Goal: Task Accomplishment & Management: Manage account settings

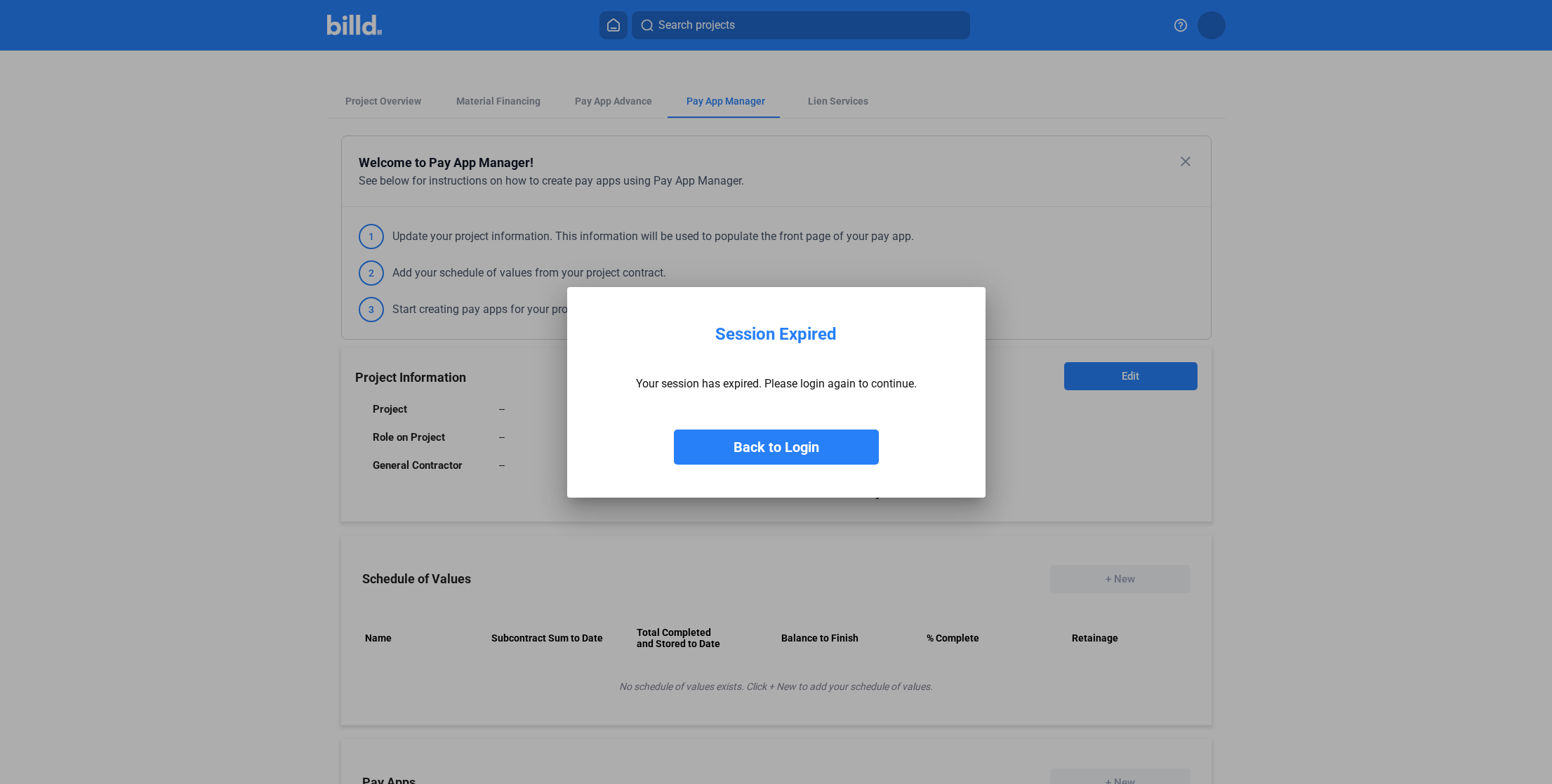
click at [826, 458] on button "Back to Login" at bounding box center [776, 447] width 205 height 35
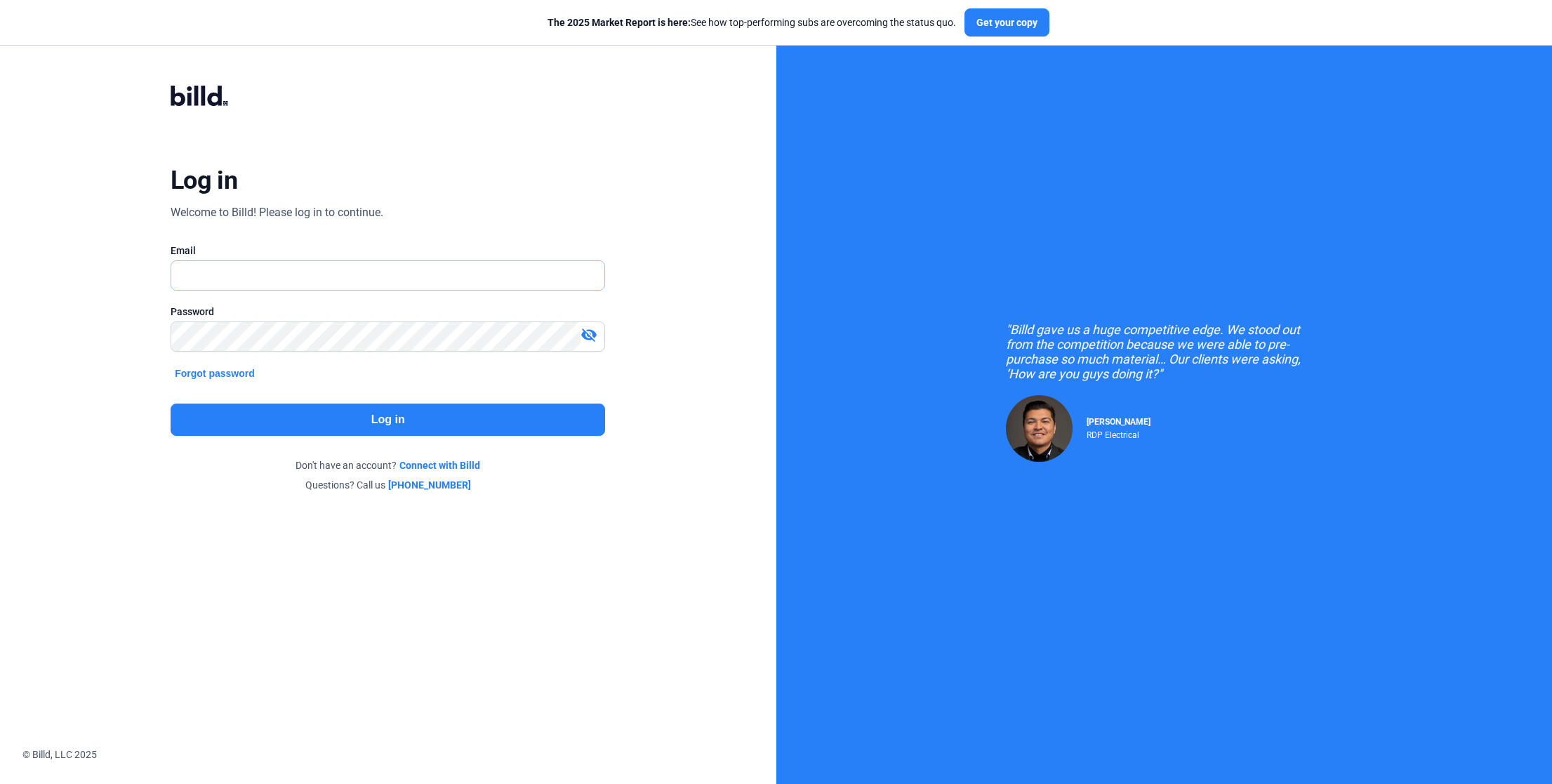
type input "[EMAIL_ADDRESS][DOMAIN_NAME]"
click at [485, 415] on button "Log in" at bounding box center [387, 419] width 434 height 32
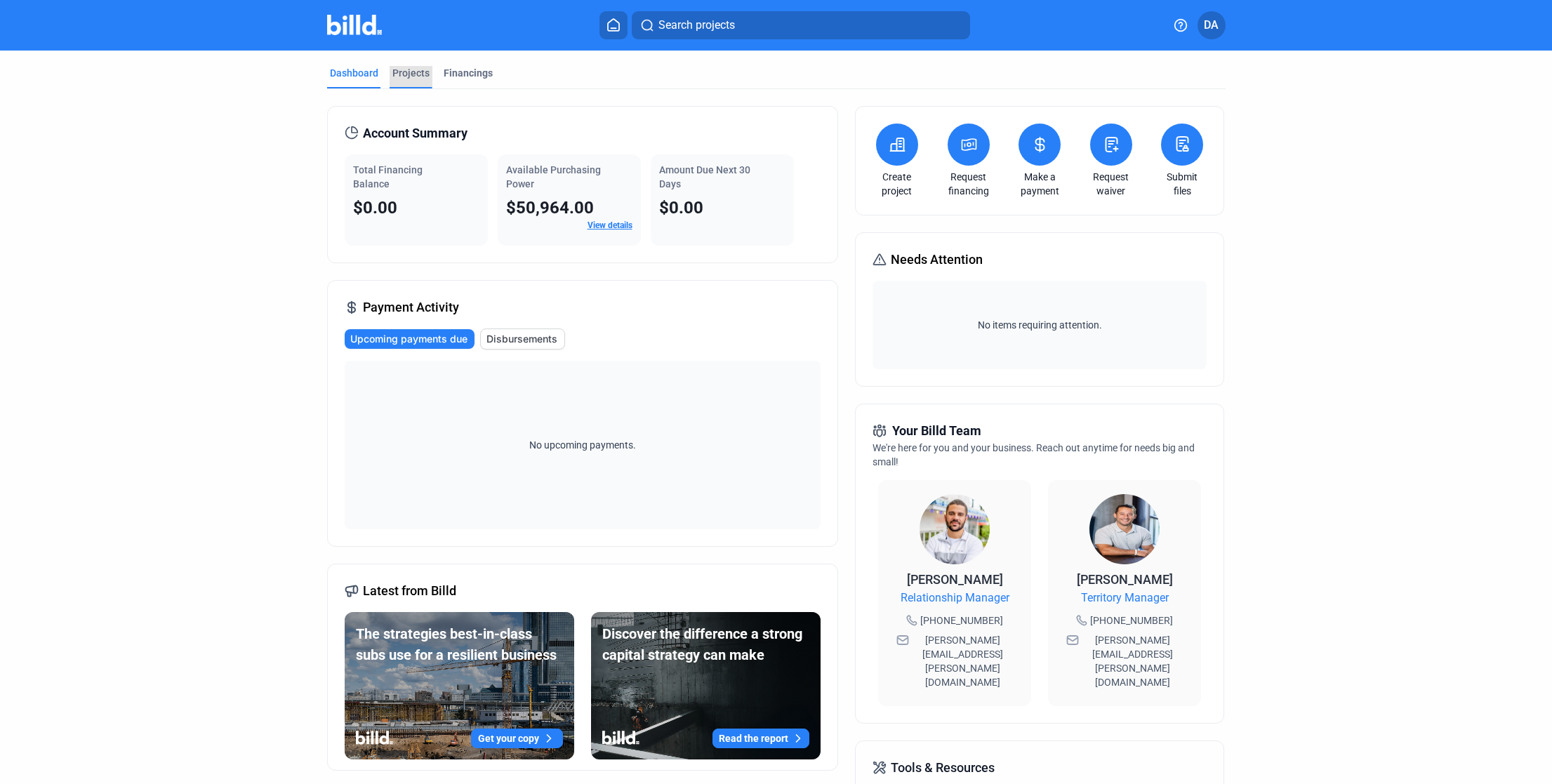
click at [407, 73] on div "Projects" at bounding box center [411, 73] width 37 height 14
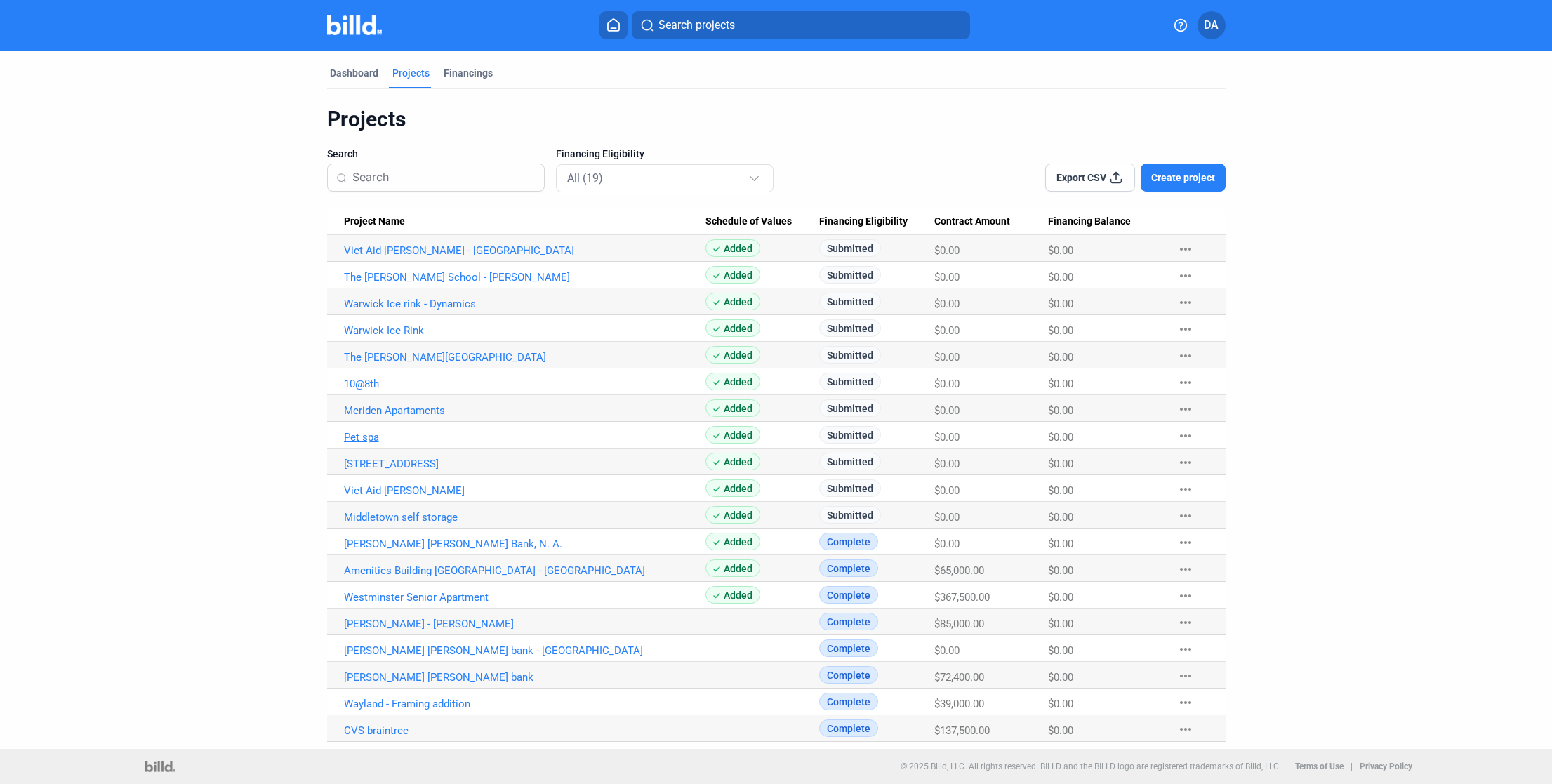
click at [366, 436] on link "Pet spa" at bounding box center [524, 437] width 361 height 13
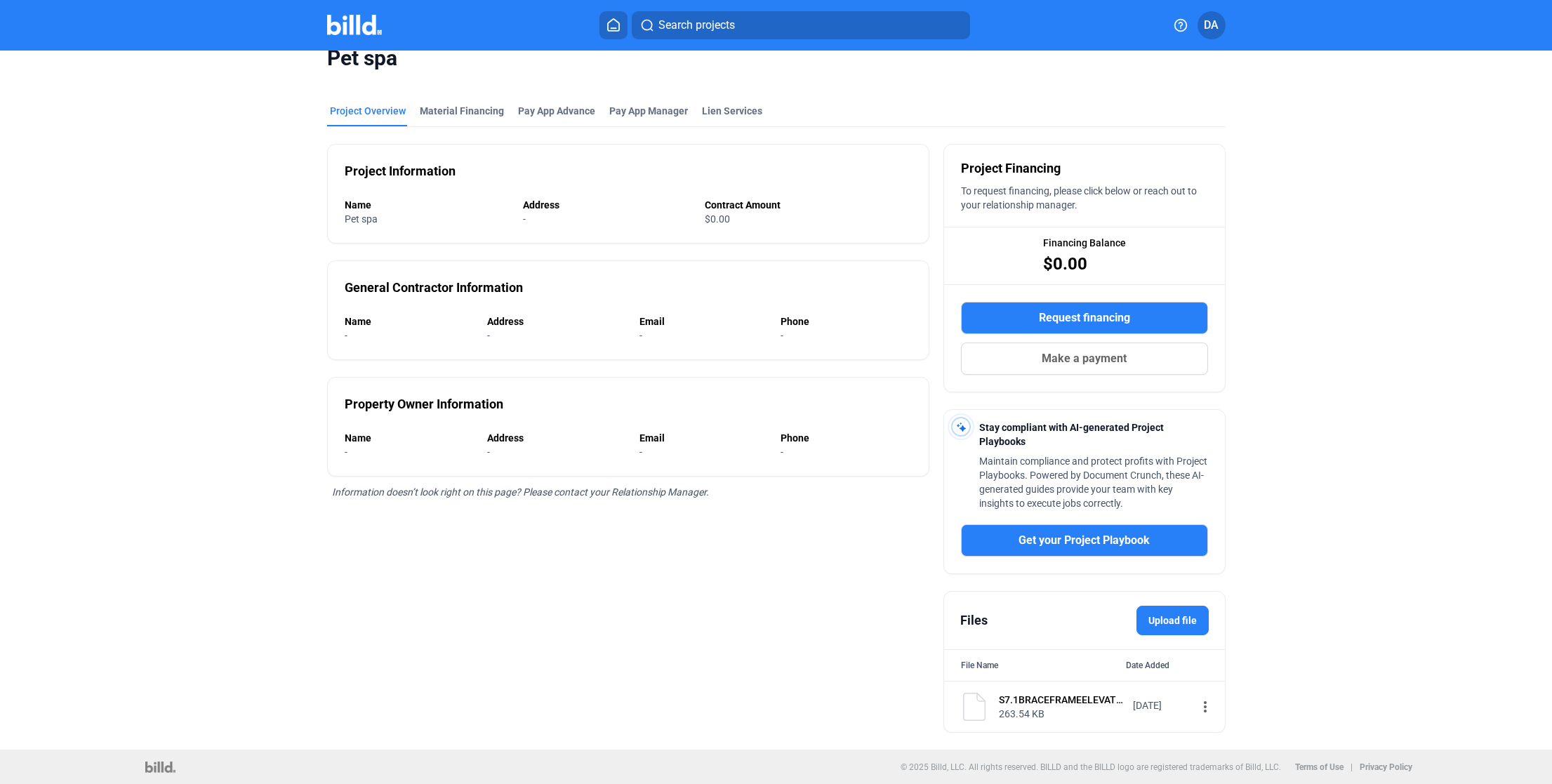
scroll to position [23, 0]
click at [625, 128] on div "Project Information Name Pet spa Address - Contract Amount $0.00 General Contra…" at bounding box center [628, 429] width 602 height 605
click at [639, 119] on div "Pay App Manager" at bounding box center [648, 115] width 84 height 22
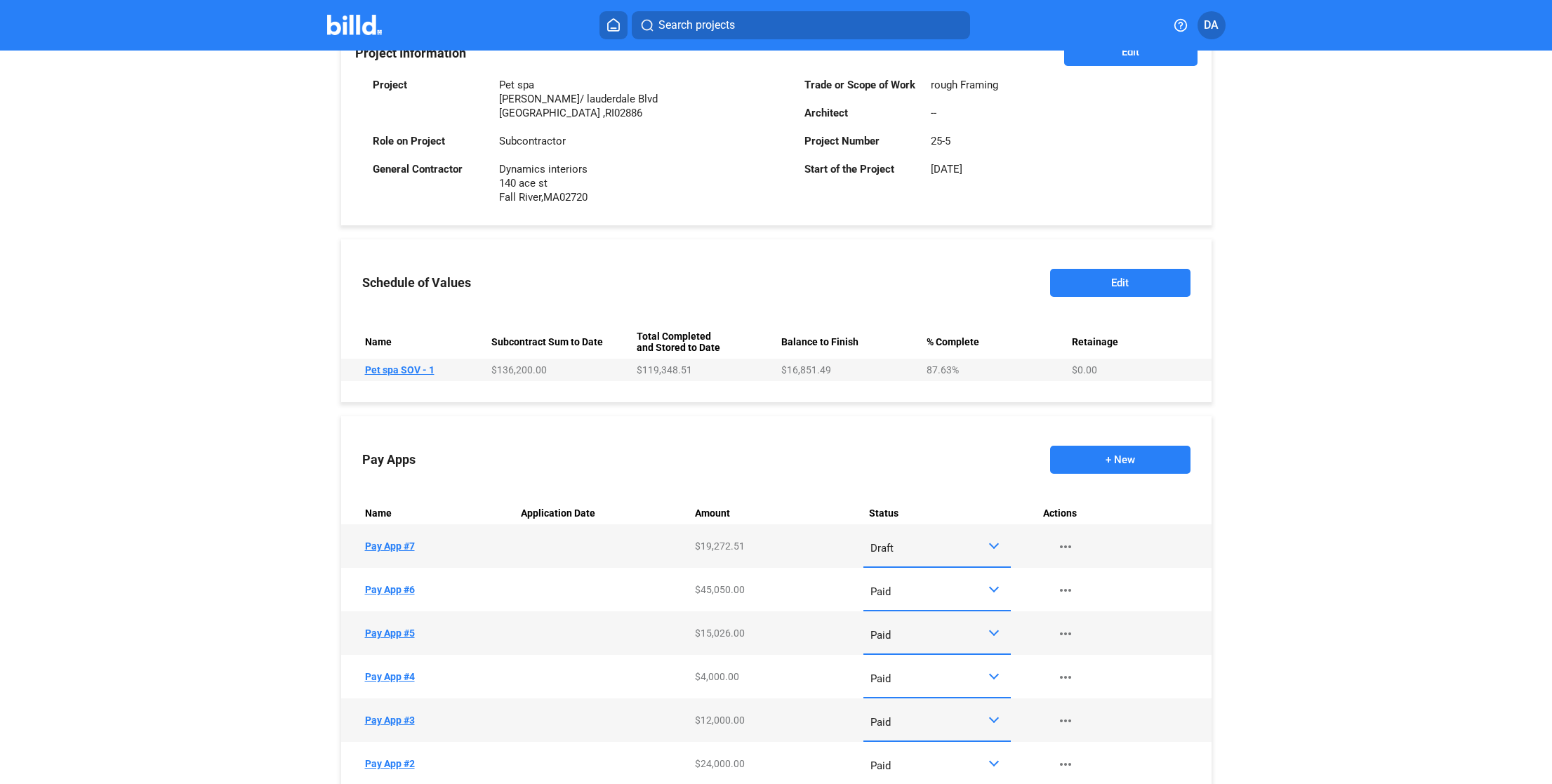
scroll to position [369, 0]
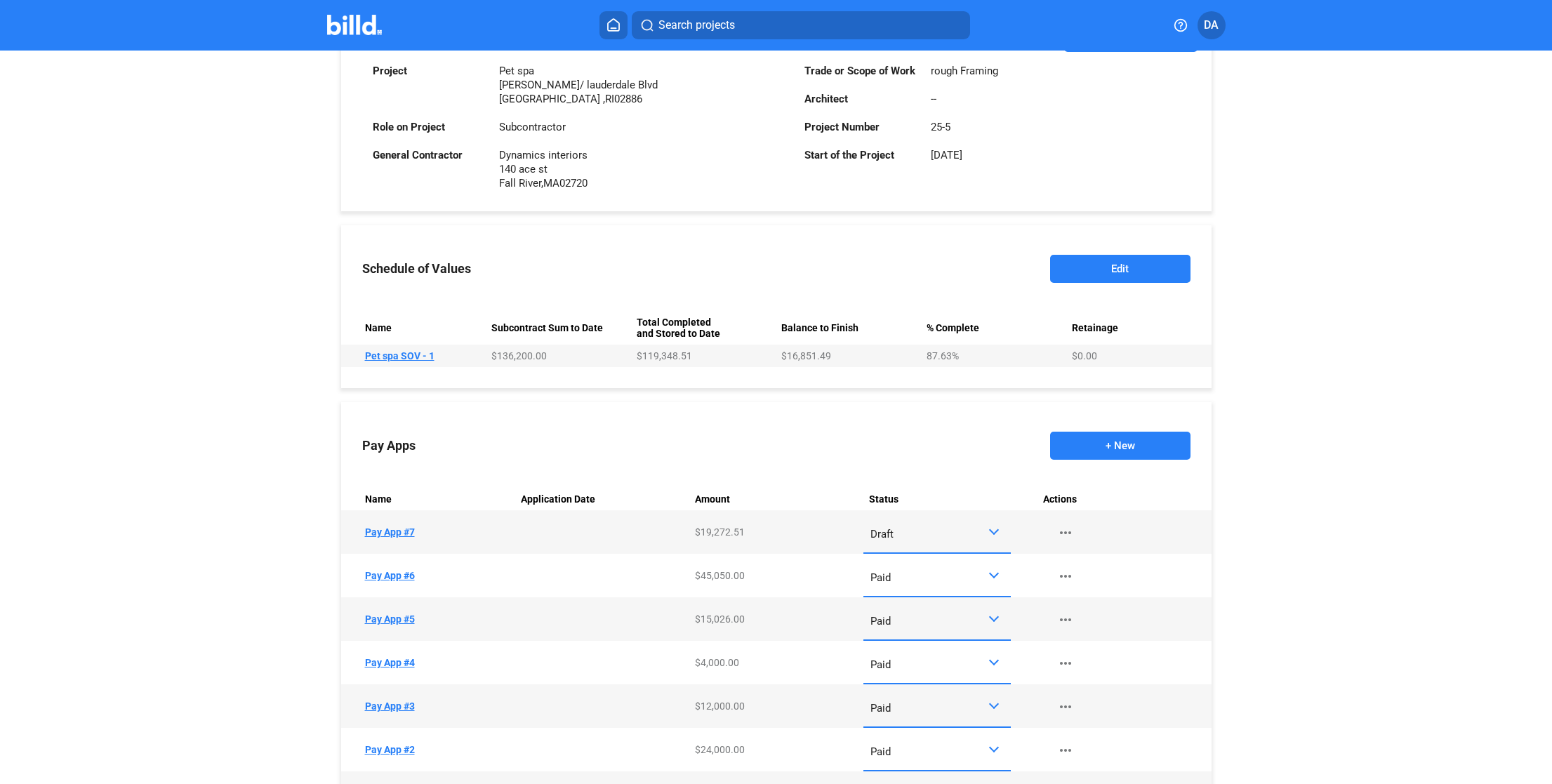
click at [410, 534] on td "Name Pay App #7" at bounding box center [428, 532] width 174 height 43
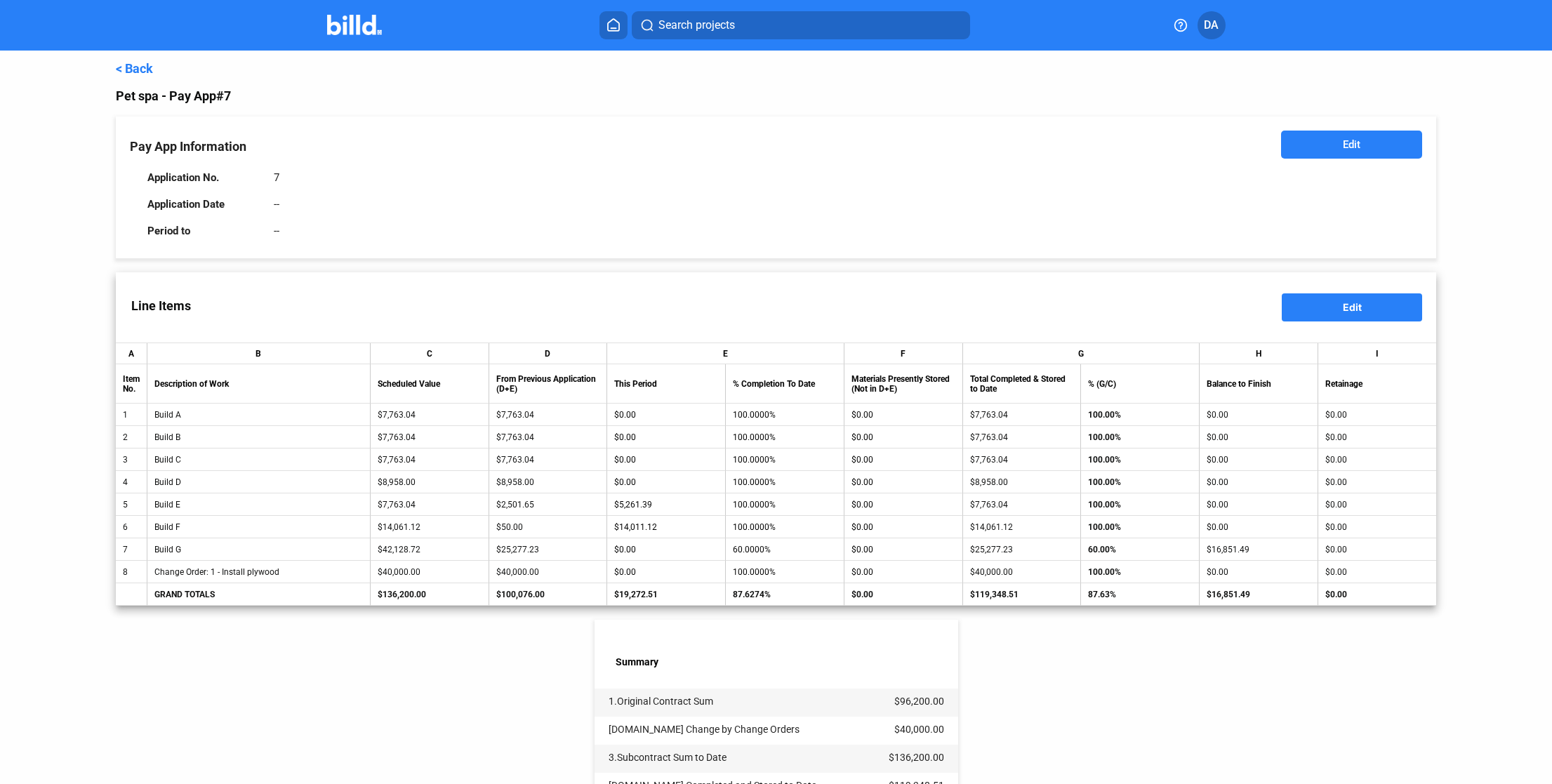
click at [1324, 310] on button "Edit" at bounding box center [1352, 307] width 140 height 28
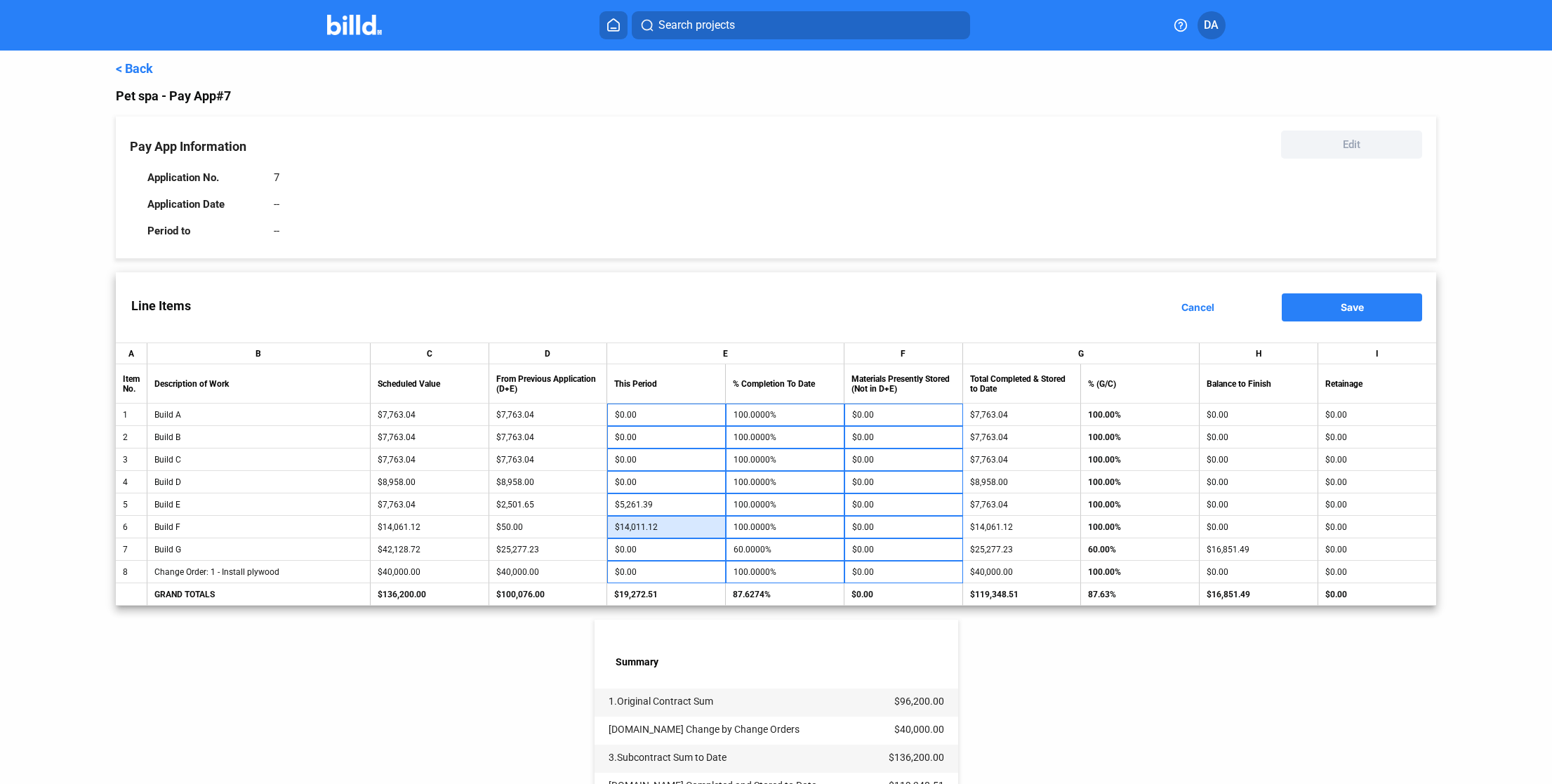
click at [627, 529] on input "$14,011.12" at bounding box center [666, 527] width 104 height 21
type input "12"
type input "0.4409%"
type input "120"
type input "1.2090%"
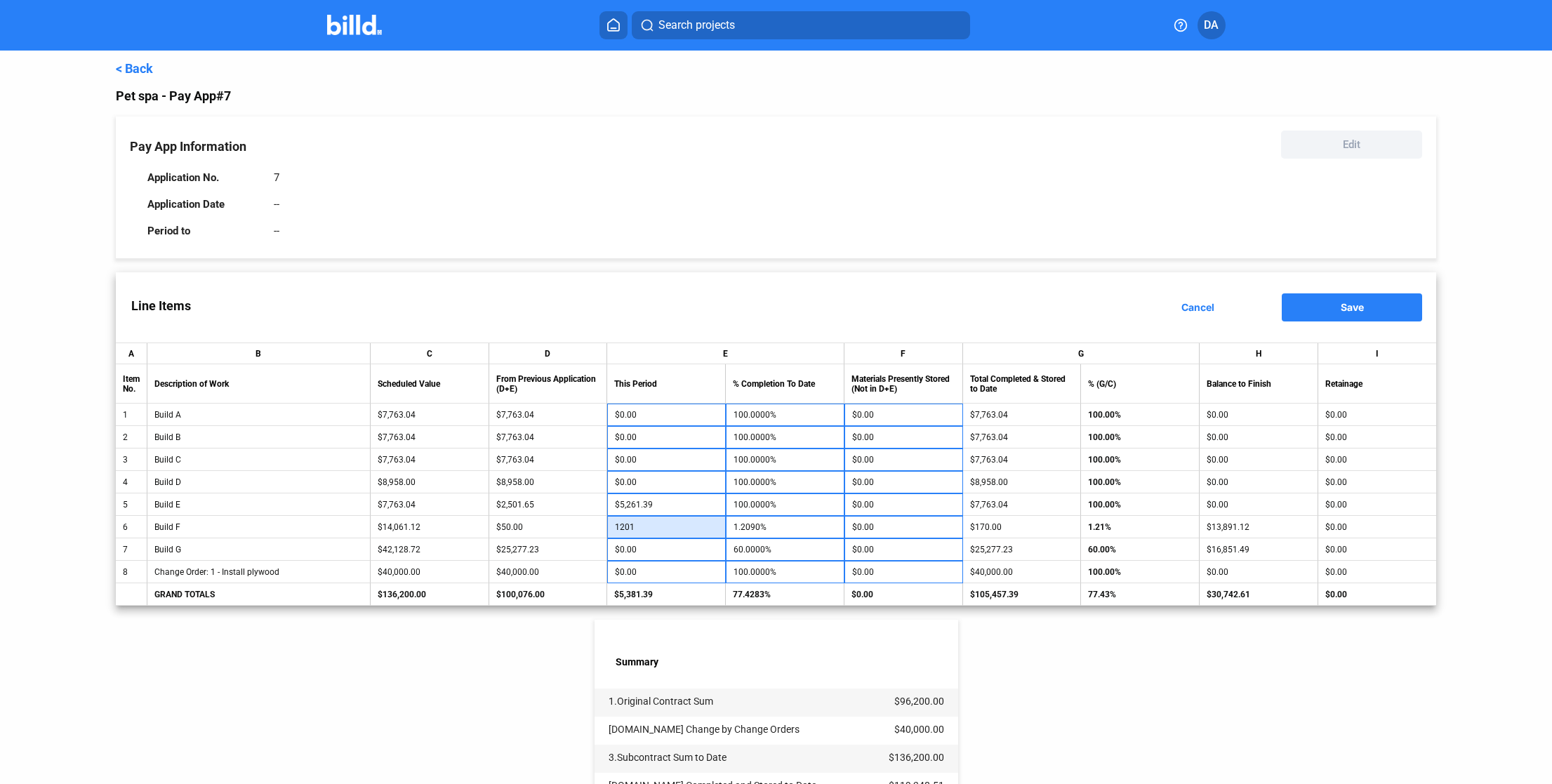
type input "1,201"
type input "8.8969%"
type input "12,011"
type input "85.7755%"
type input "12,011.12"
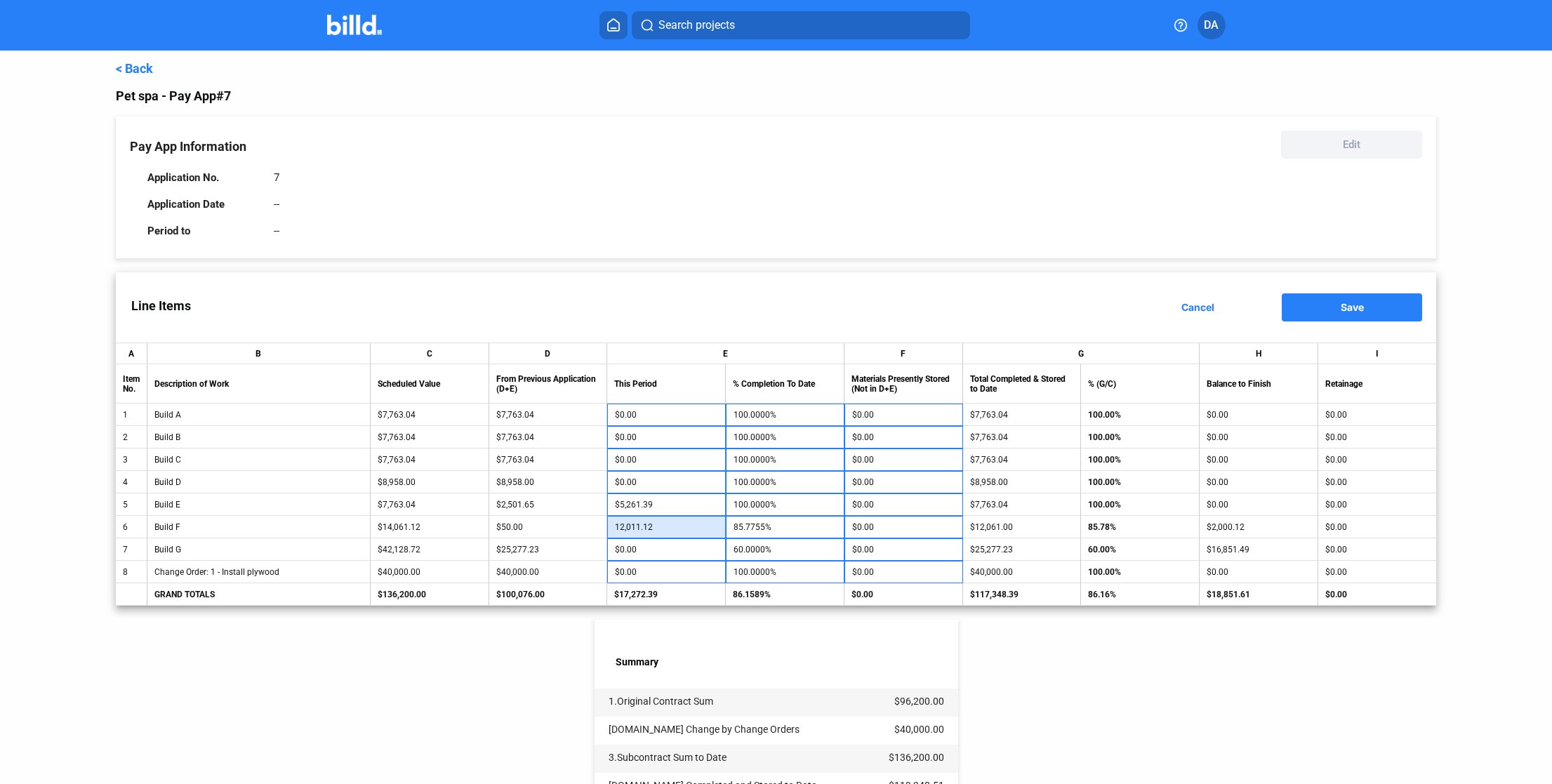
type input "85.7764%"
type input "$12,011.12"
click at [1098, 715] on div "< Back Pet spa - Pay App #7 Pay App Information Edit Application No. 7 Applicat…" at bounding box center [775, 576] width 1320 height 1051
click at [1311, 300] on button "Save" at bounding box center [1352, 307] width 140 height 28
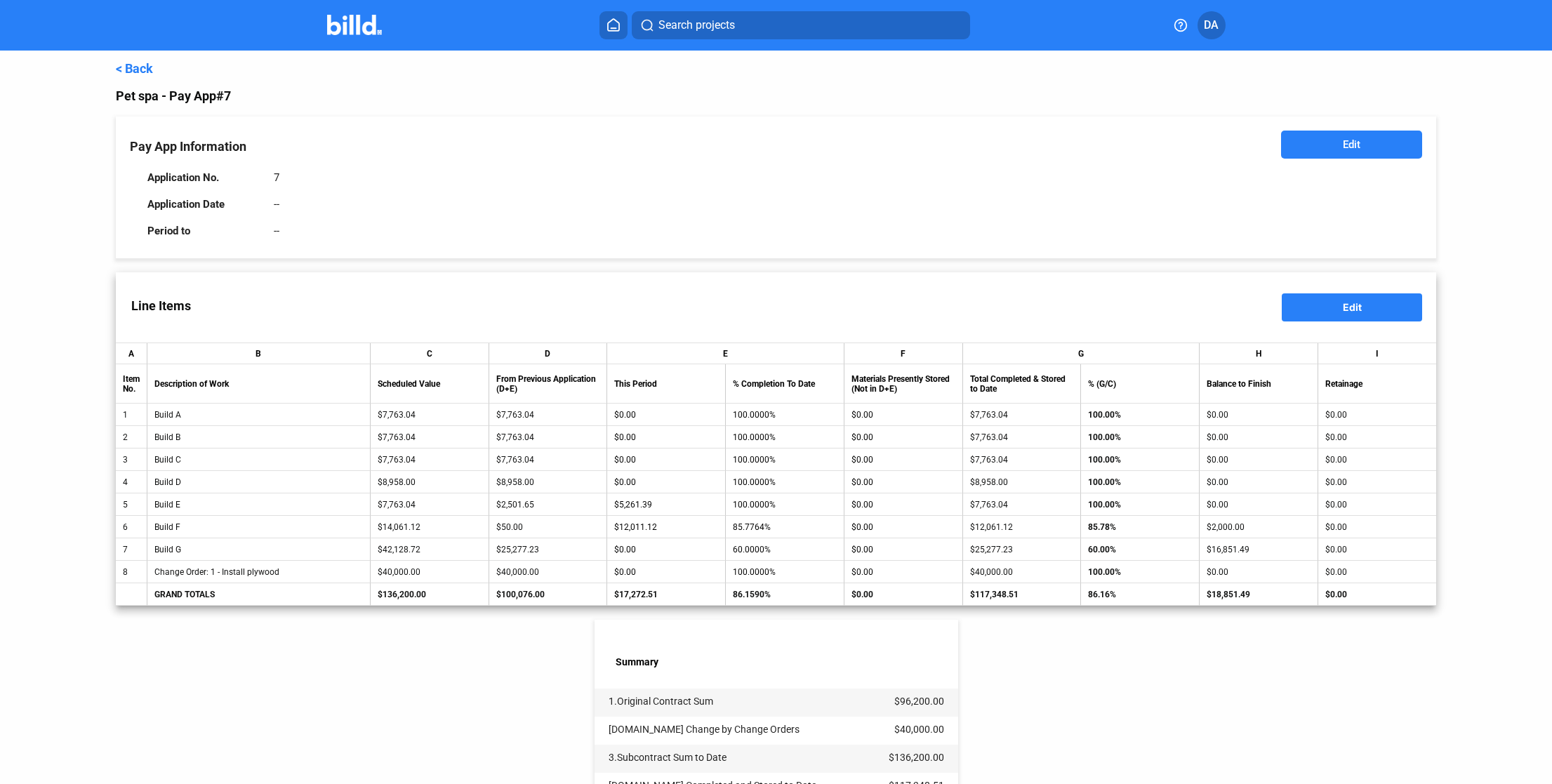
click at [144, 67] on link "< Back" at bounding box center [134, 68] width 37 height 15
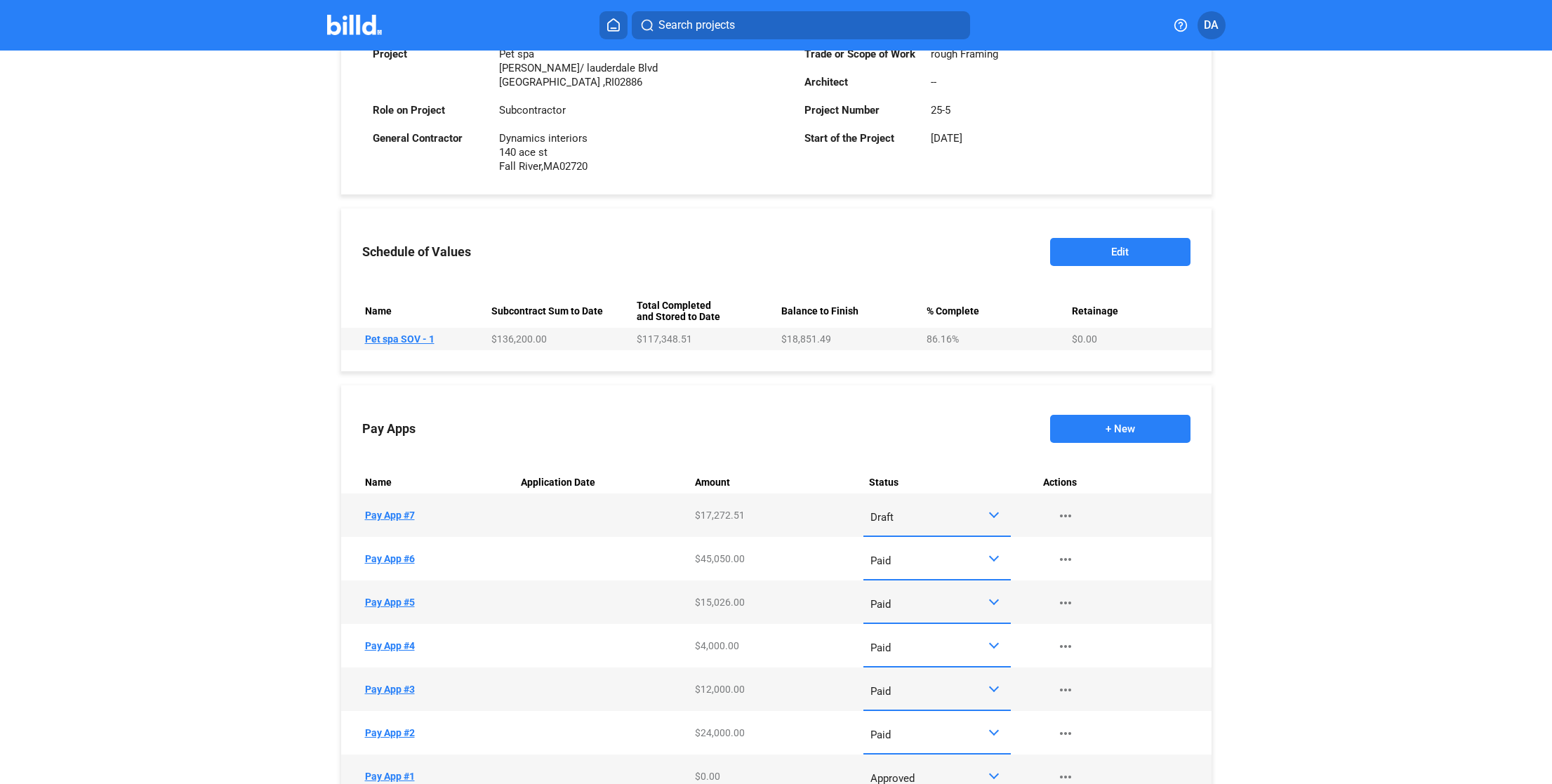
scroll to position [487, 0]
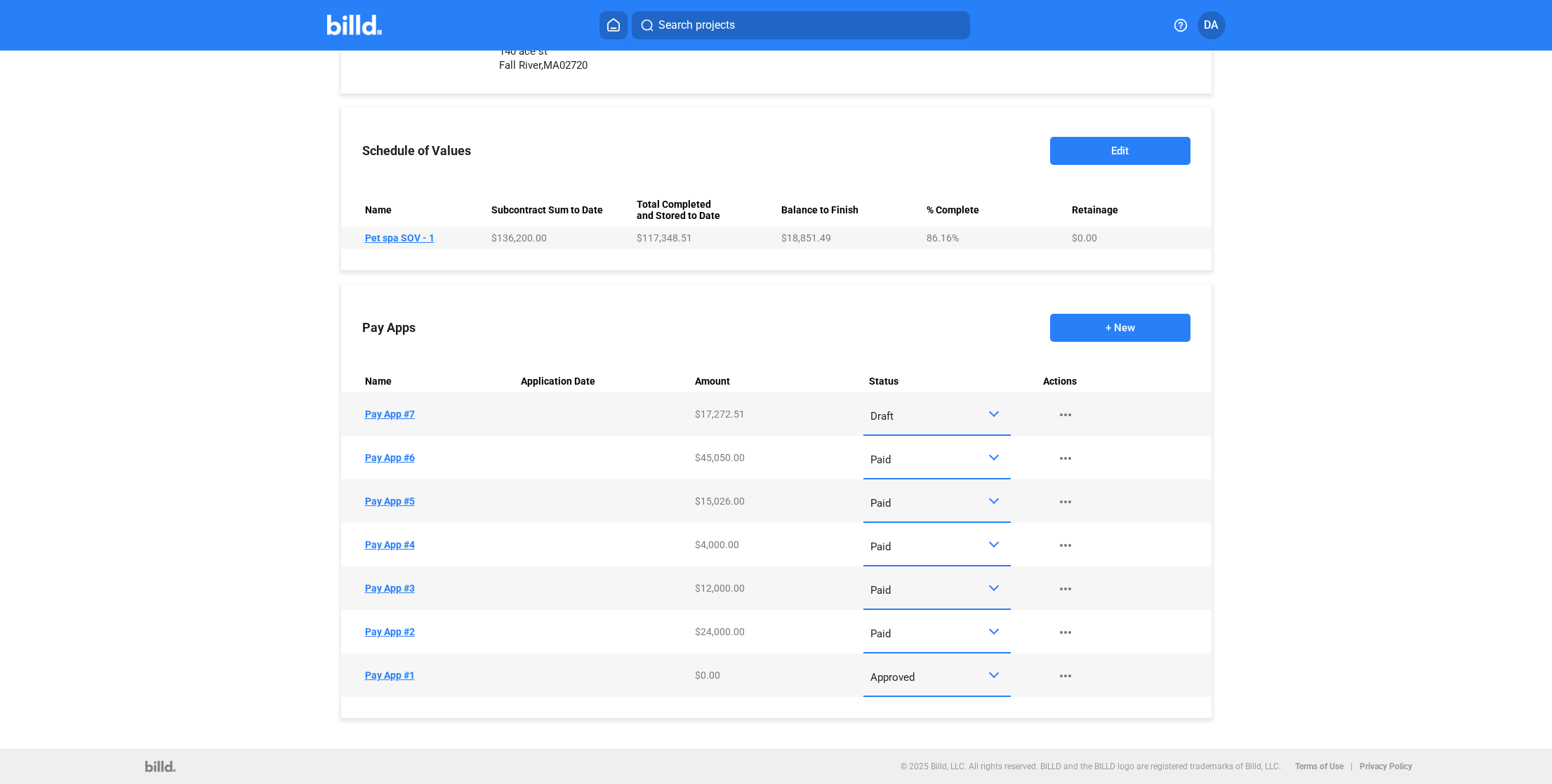
click at [952, 405] on div "Draft" at bounding box center [929, 413] width 118 height 19
click at [933, 478] on span "Paid" at bounding box center [934, 475] width 134 height 31
click at [1093, 330] on button "+ New" at bounding box center [1120, 328] width 140 height 28
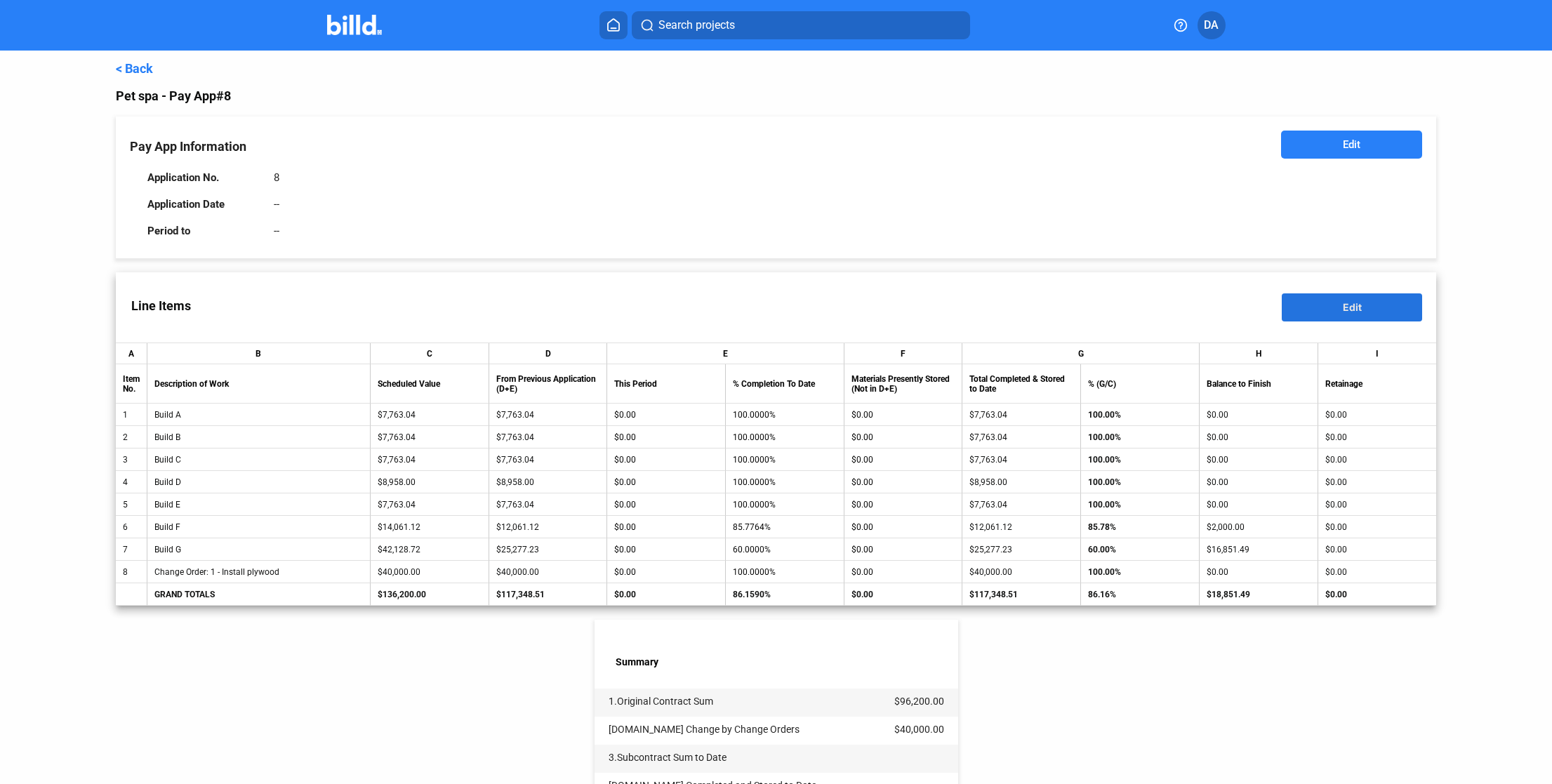
click at [1346, 308] on span "Edit" at bounding box center [1352, 307] width 19 height 12
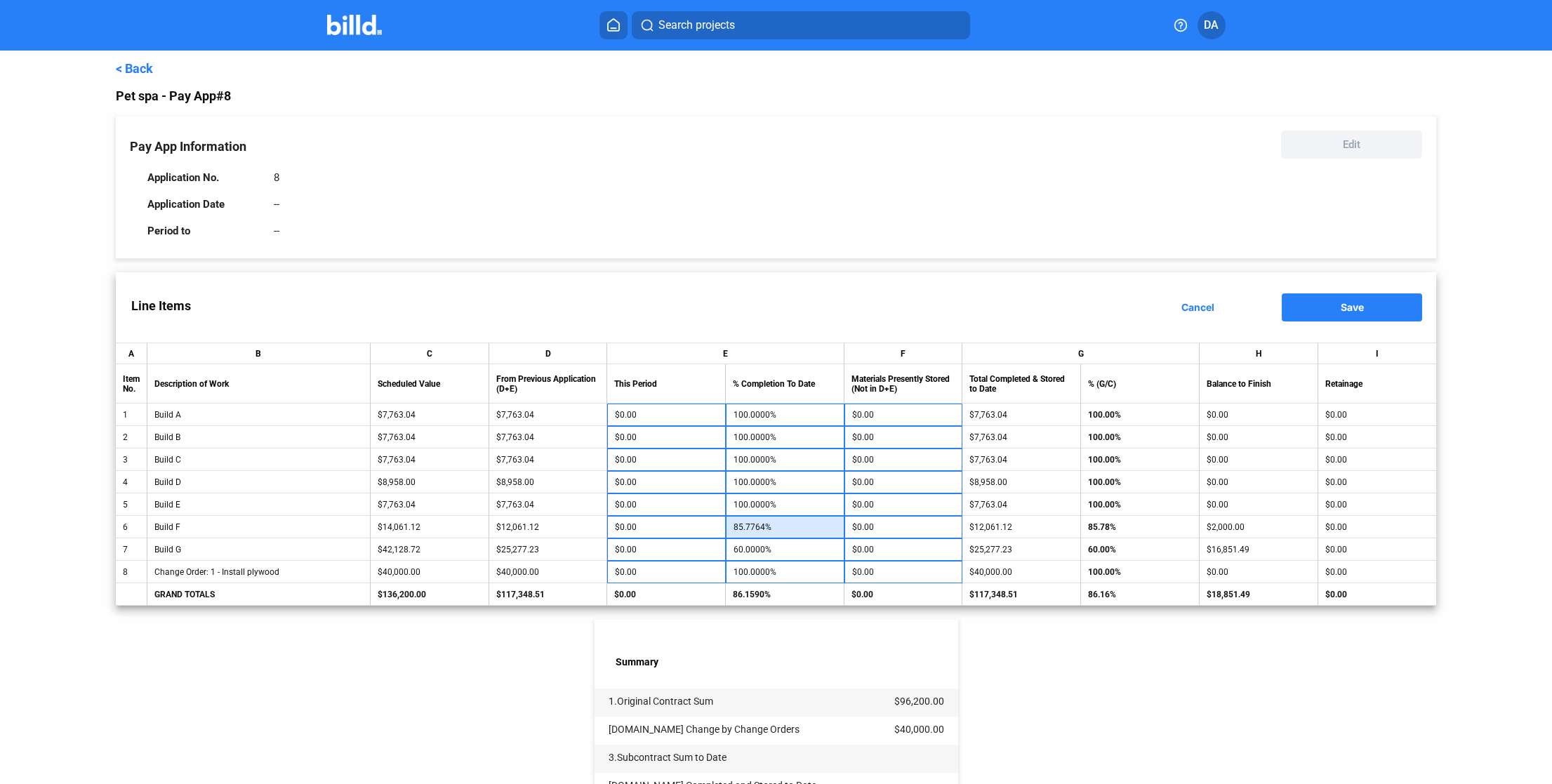
click at [788, 527] on input "85.7764%" at bounding box center [785, 527] width 104 height 21
type input "1"
type input "-$11,920.51"
type input "-$3.64"
type input "10"
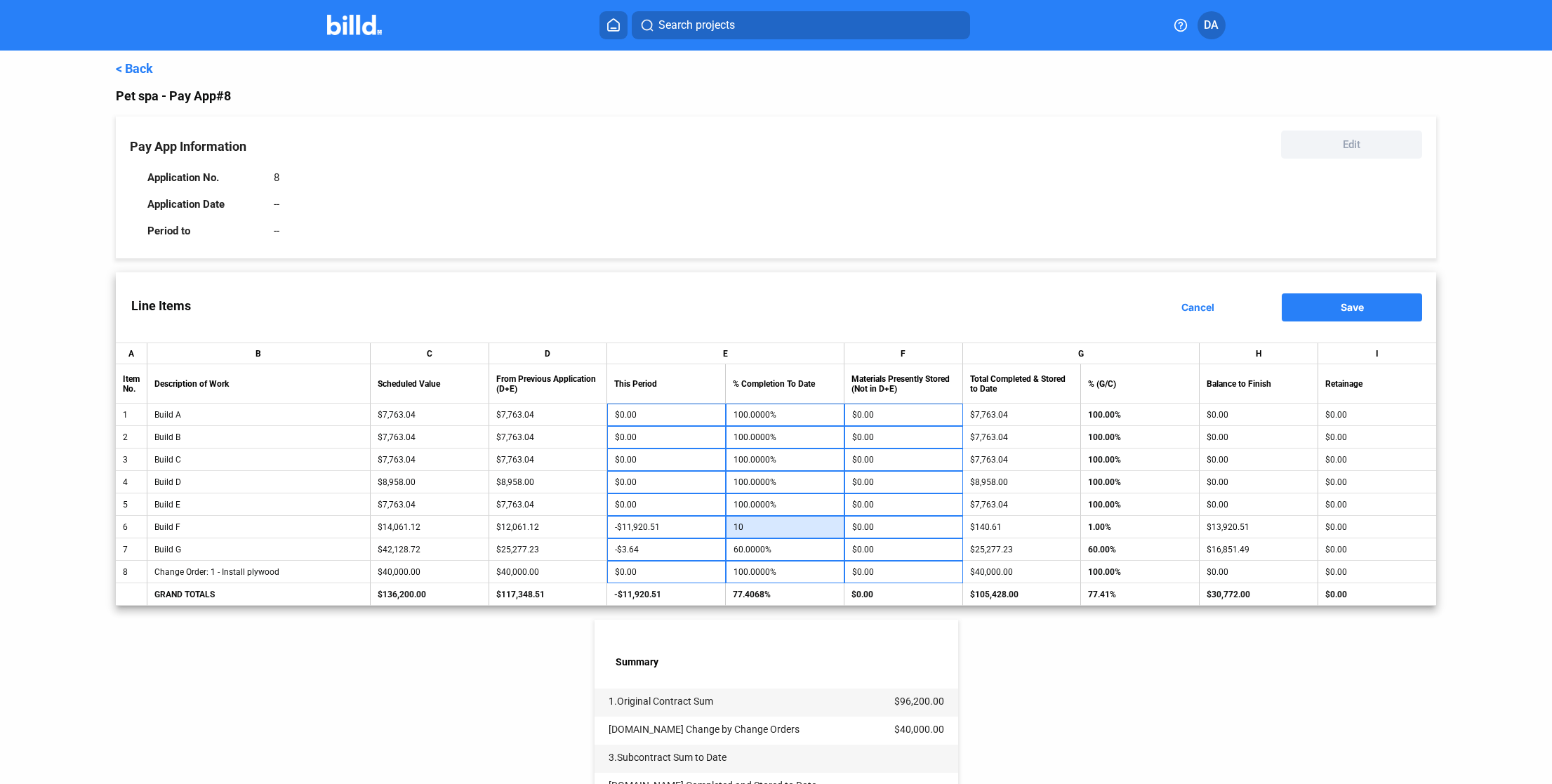
type input "-$10,655.01"
type input "100"
type input "$2,000.00"
type input "100.0000%"
click at [809, 552] on input "60.0000%" at bounding box center [785, 549] width 104 height 21
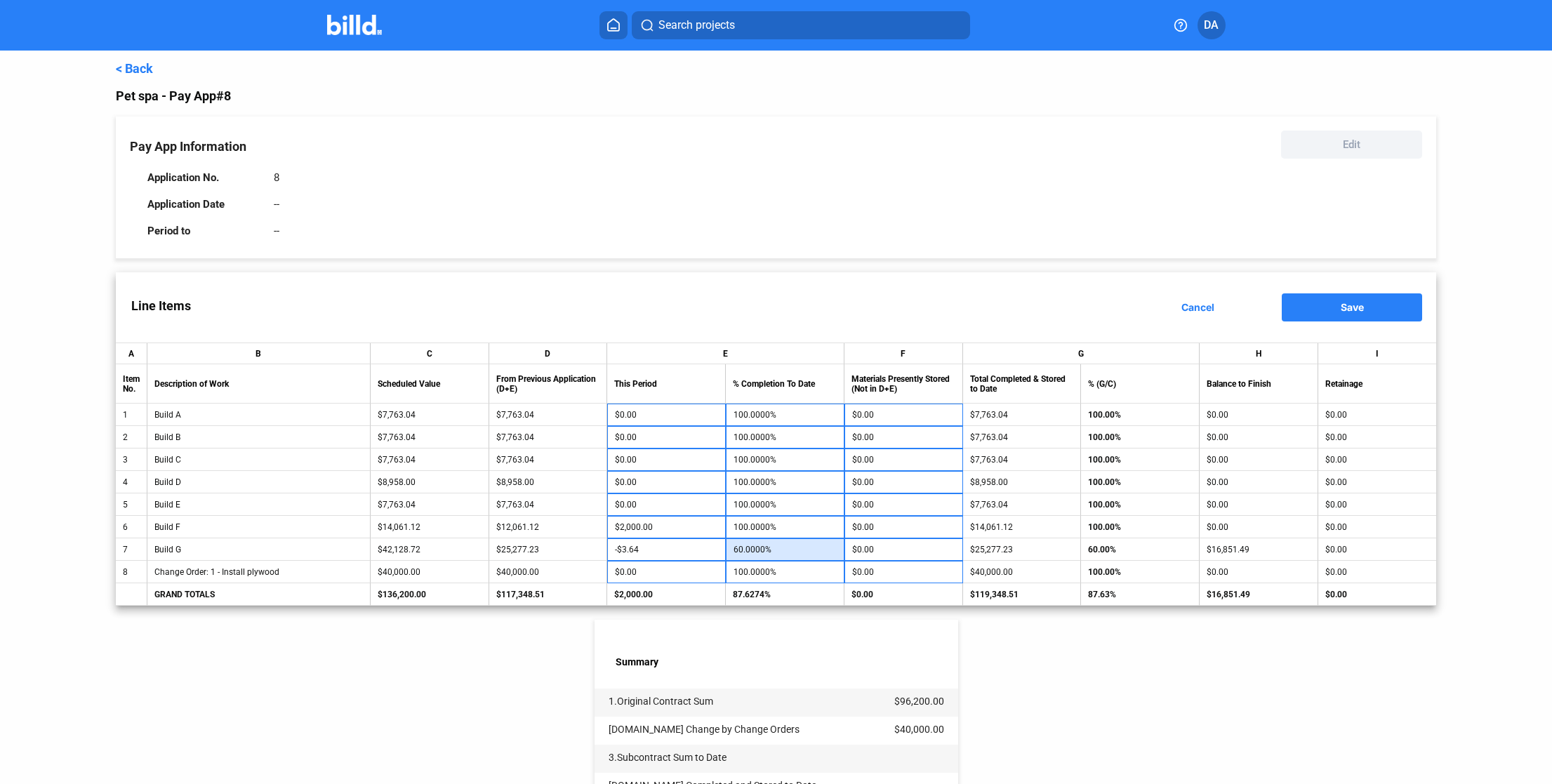
type input "1"
type input "-$24,855.94"
type input "10"
type input "-$21,064.36"
type input "100"
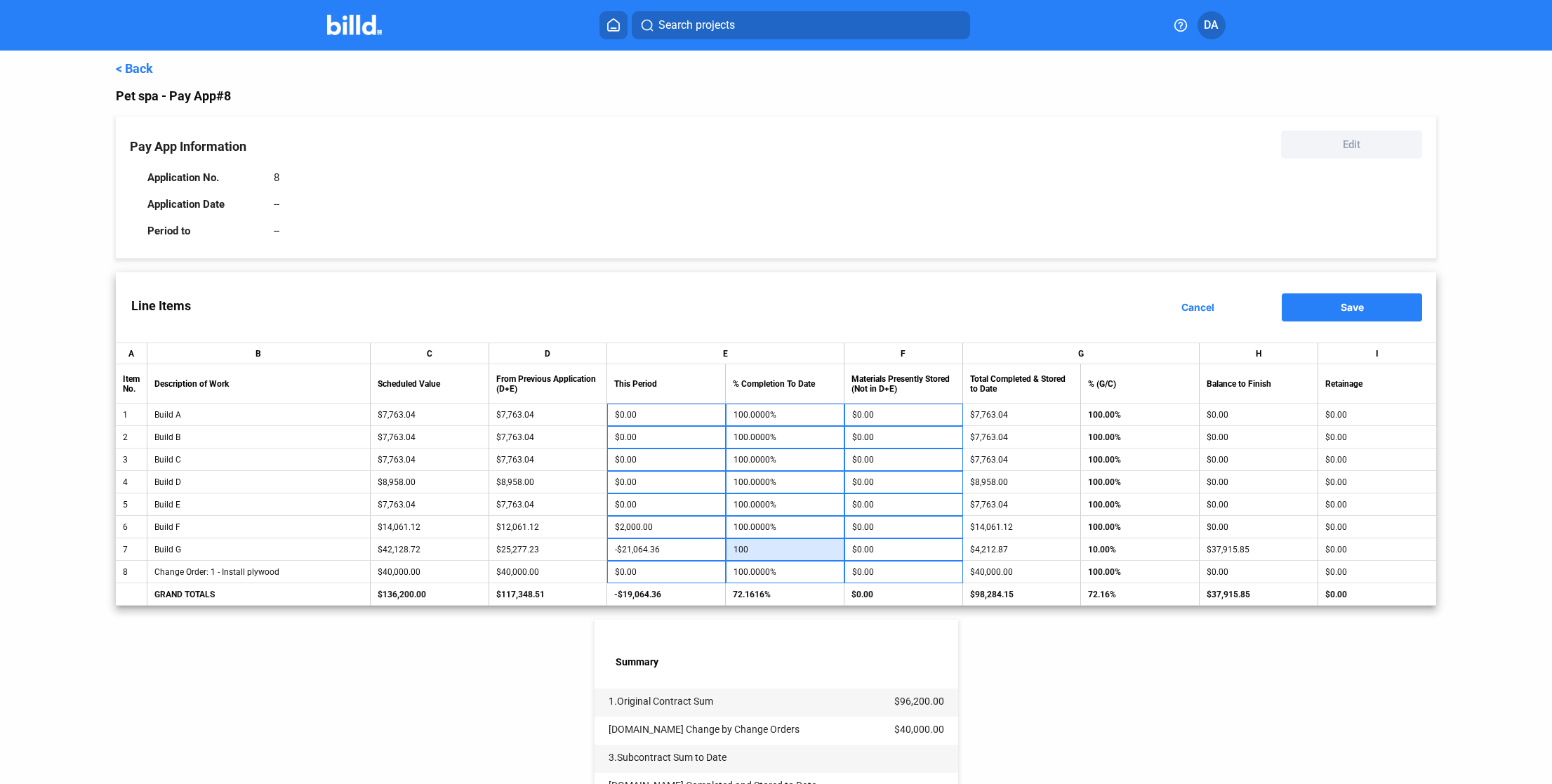
type input "$16,851.49"
type input "100.0000%"
click at [1151, 651] on div "< Back Pet spa - Pay App #8 Pay App Information Edit Application No. 8 Applicat…" at bounding box center [775, 576] width 1320 height 1051
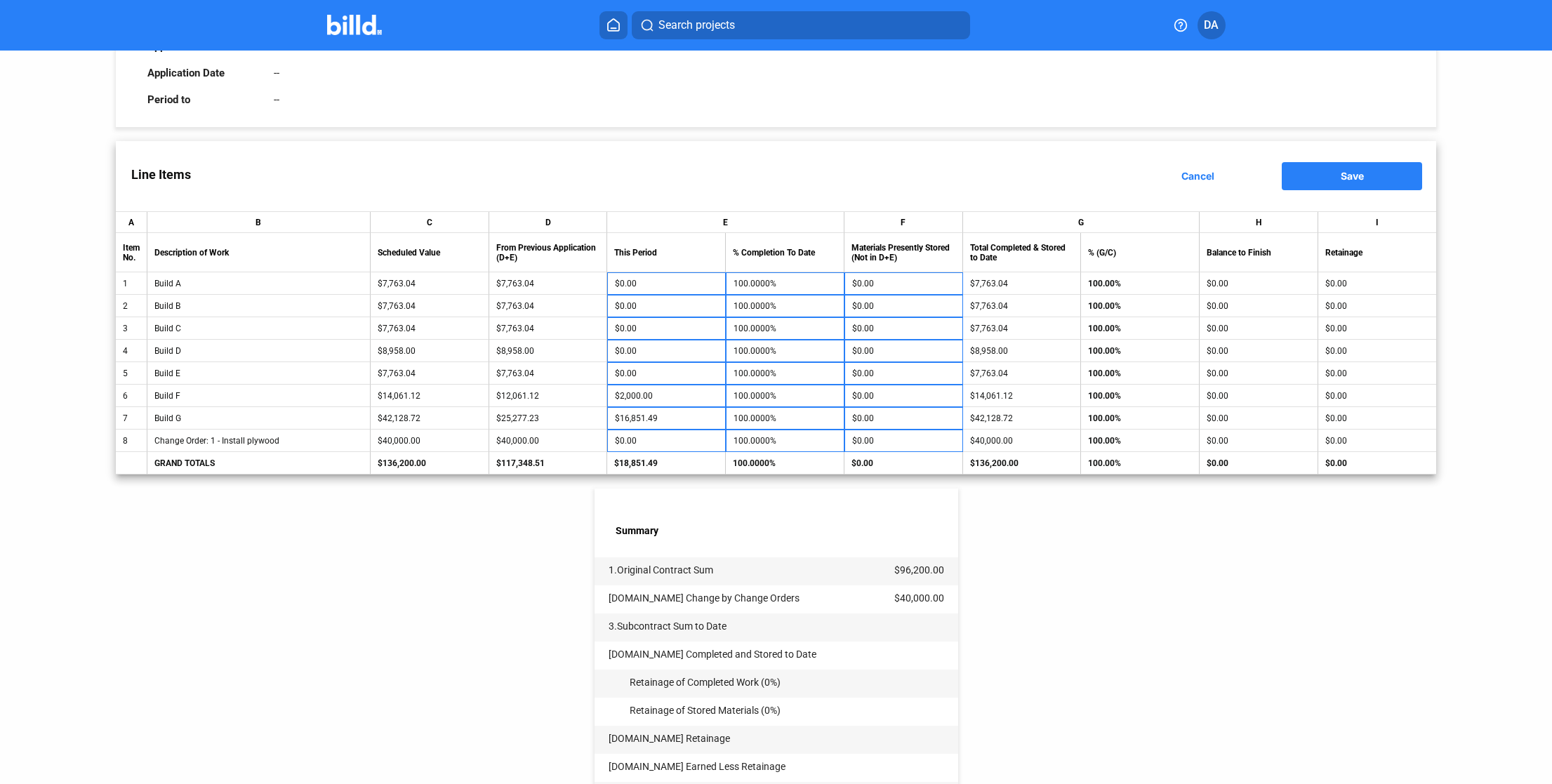
scroll to position [147, 0]
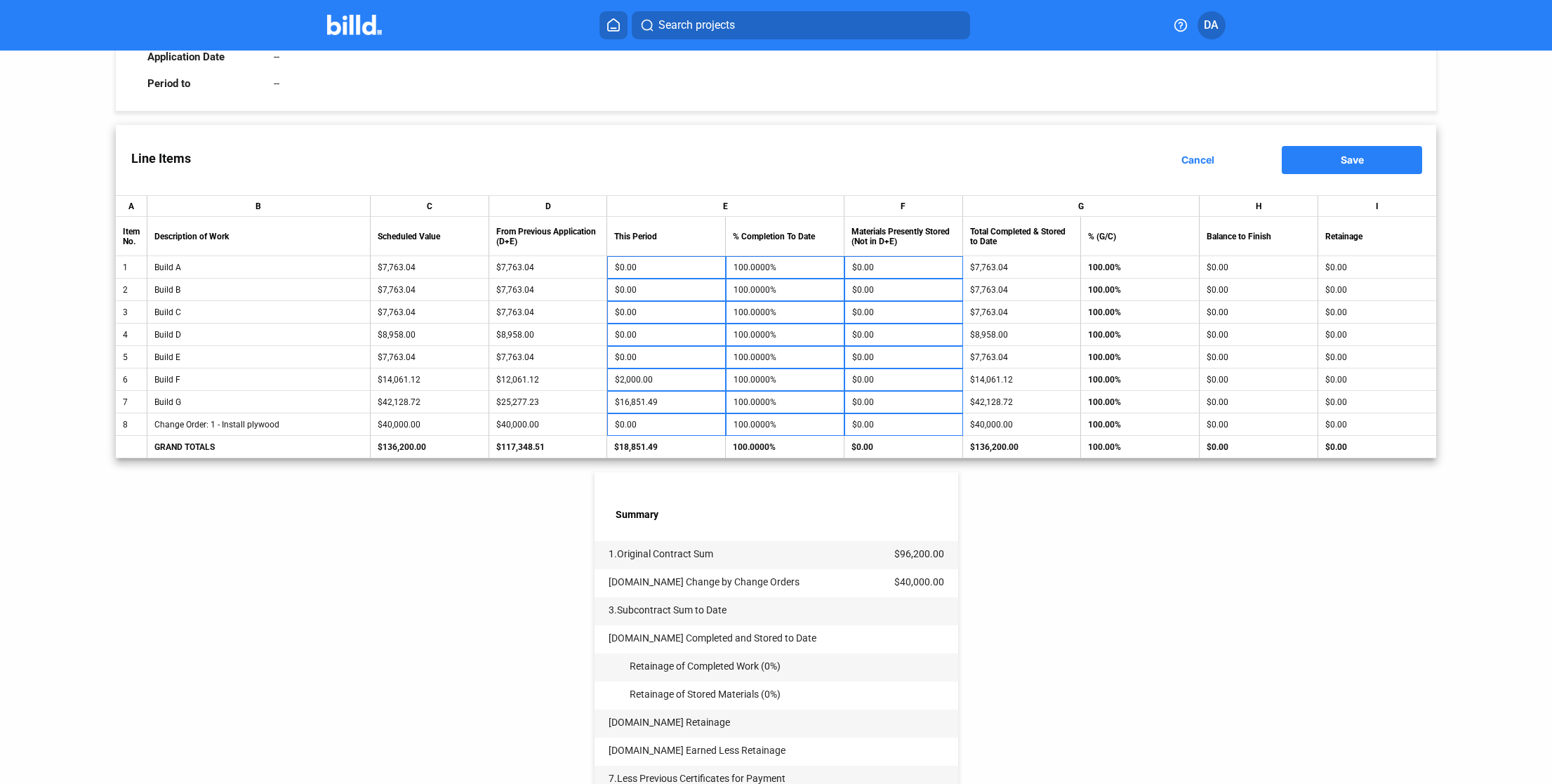
click at [1337, 180] on div "Line Items Cancel Save" at bounding box center [775, 160] width 1320 height 70
click at [1340, 160] on span "Save" at bounding box center [1352, 159] width 23 height 12
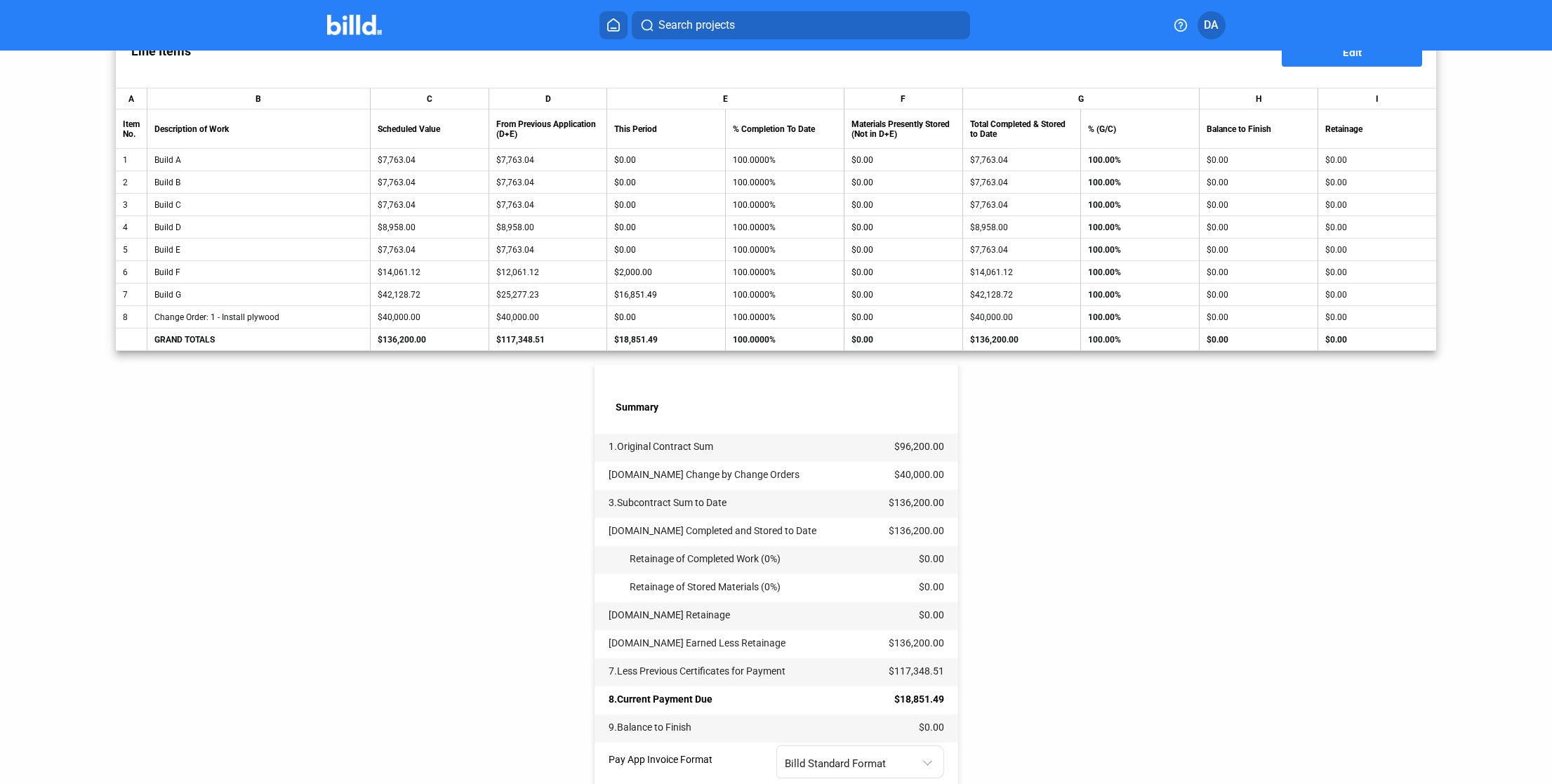
scroll to position [352, 0]
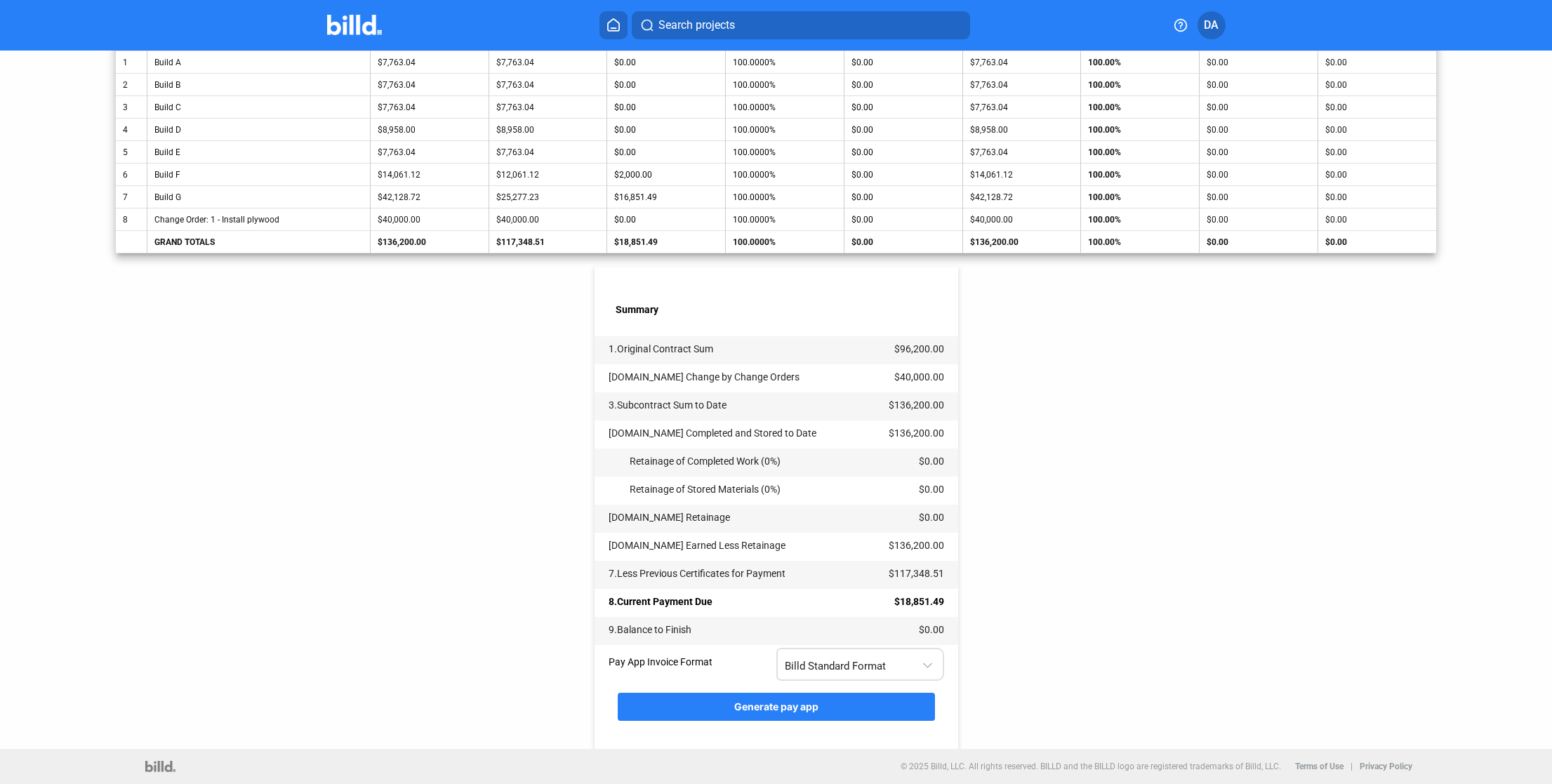
click at [836, 666] on span "Billd Standard Format" at bounding box center [836, 666] width 101 height 13
click at [863, 724] on span "AIA G702 + G703" at bounding box center [857, 724] width 152 height 31
click at [854, 710] on button "Generate pay app" at bounding box center [776, 707] width 317 height 28
